Goal: Task Accomplishment & Management: Manage account settings

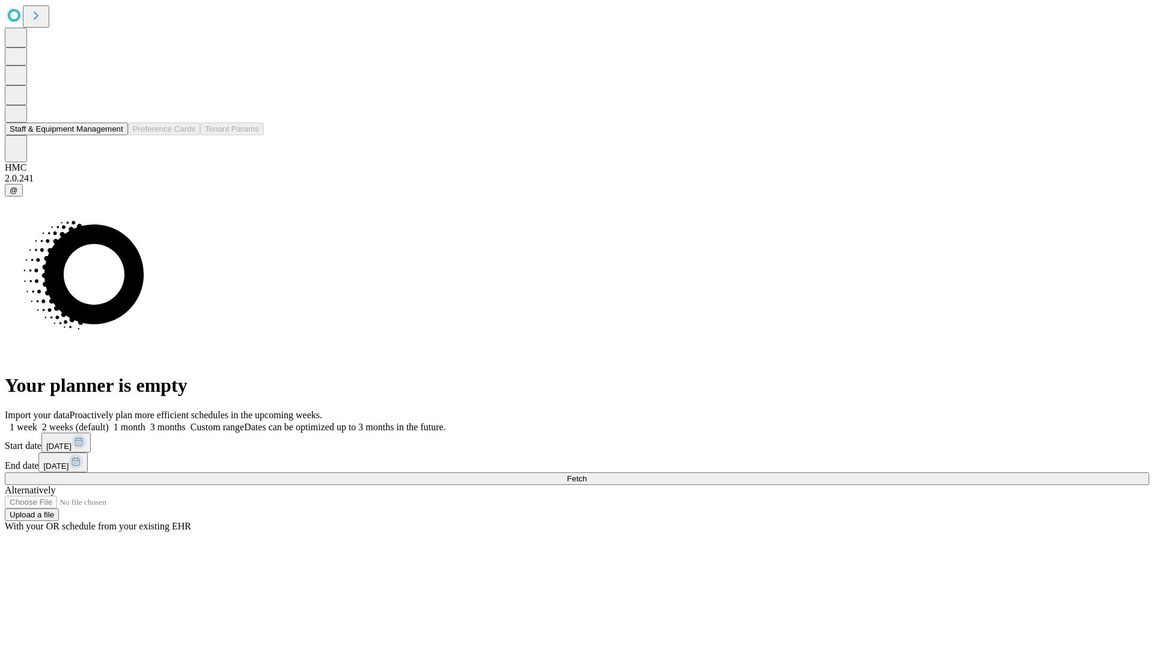
click at [112, 135] on button "Staff & Equipment Management" at bounding box center [66, 129] width 123 height 13
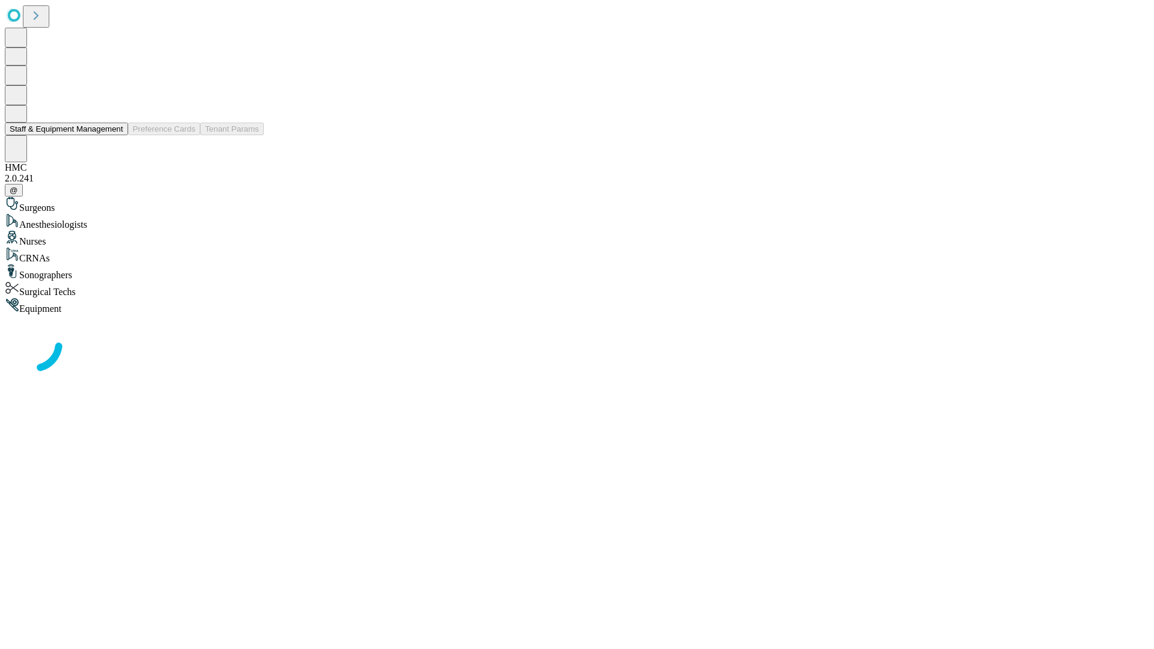
click at [115, 135] on button "Staff & Equipment Management" at bounding box center [66, 129] width 123 height 13
